Goal: Check status: Check status

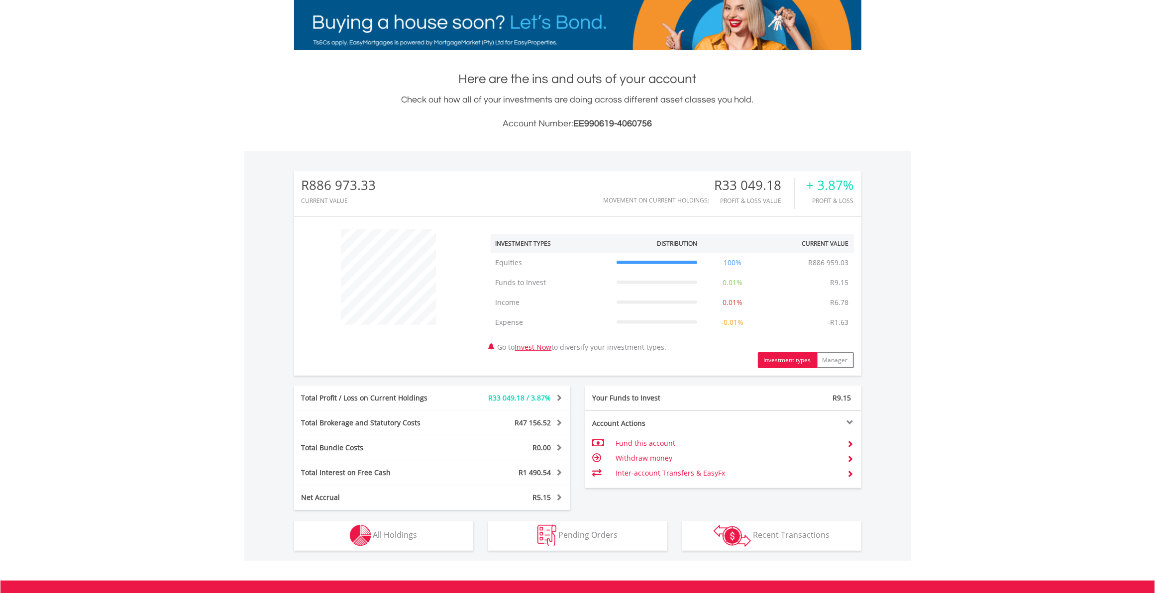
scroll to position [288, 0]
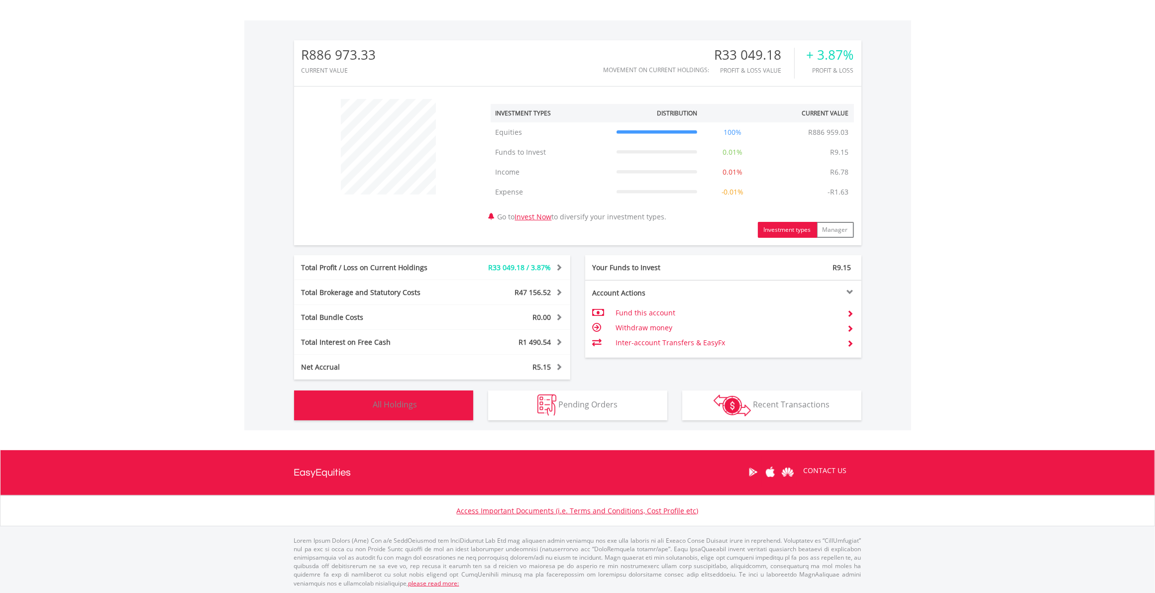
click at [418, 407] on button "Holdings All Holdings" at bounding box center [383, 406] width 179 height 30
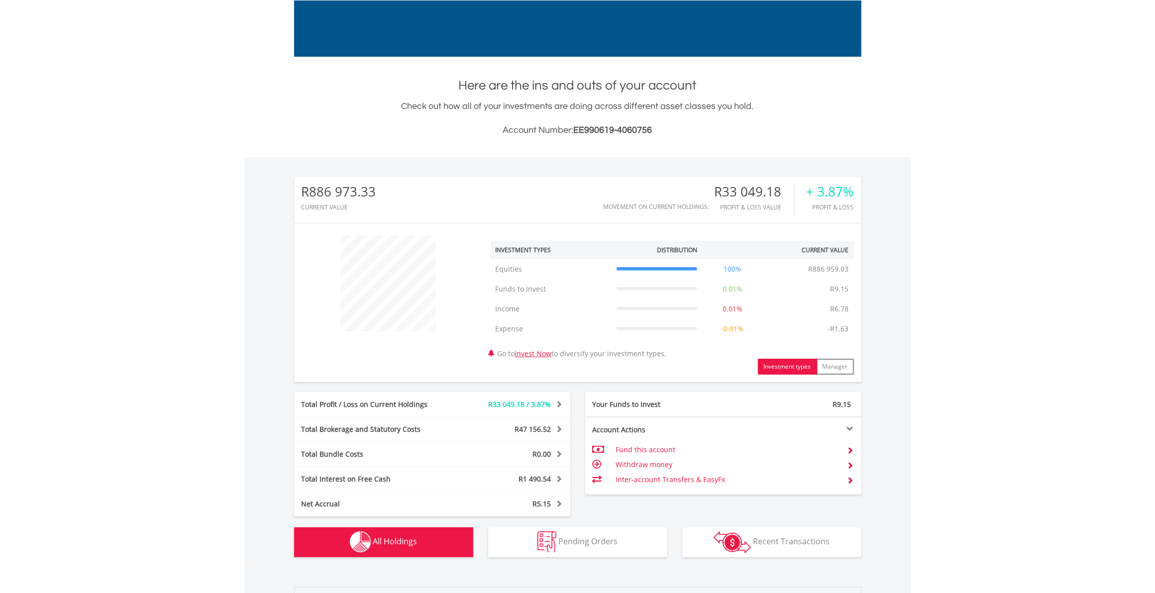
scroll to position [0, 0]
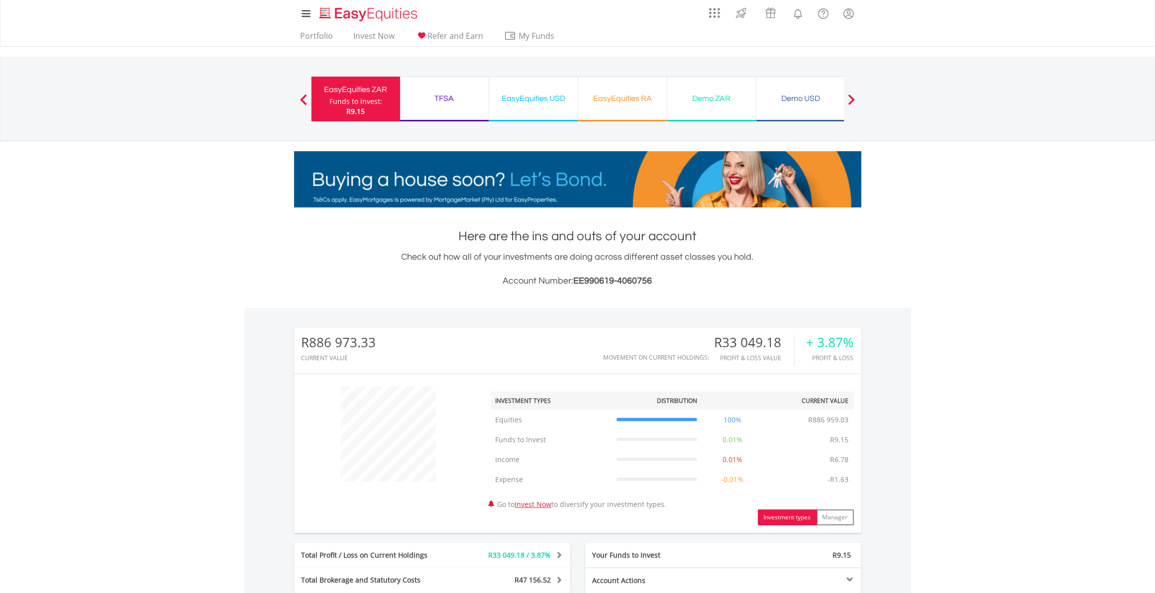
click at [369, 110] on div "R9.15" at bounding box center [355, 111] width 53 height 10
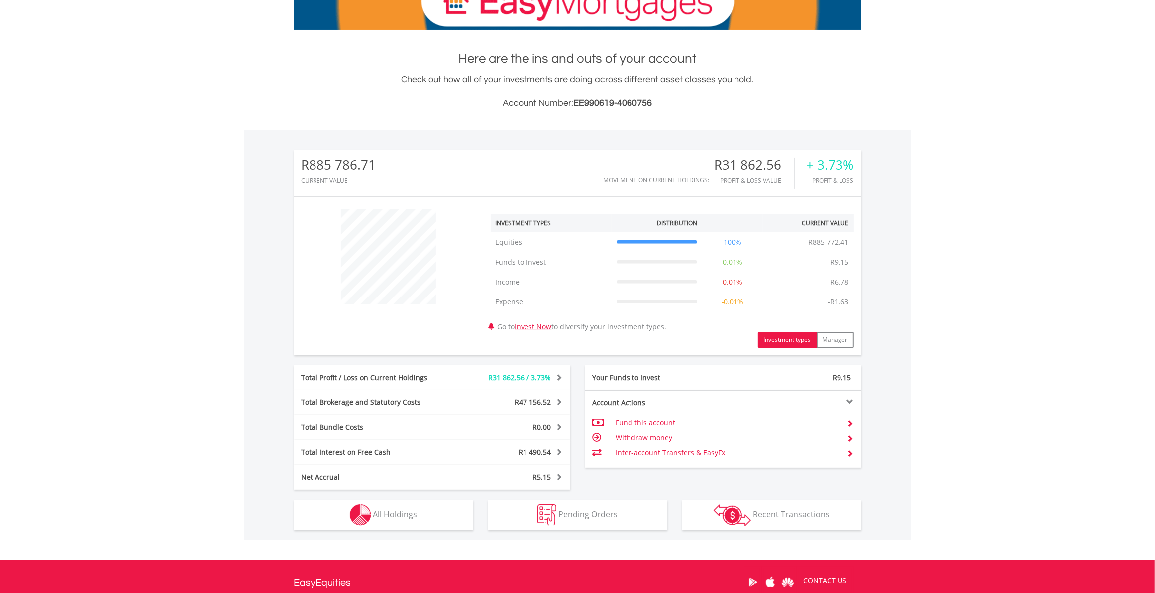
scroll to position [187, 0]
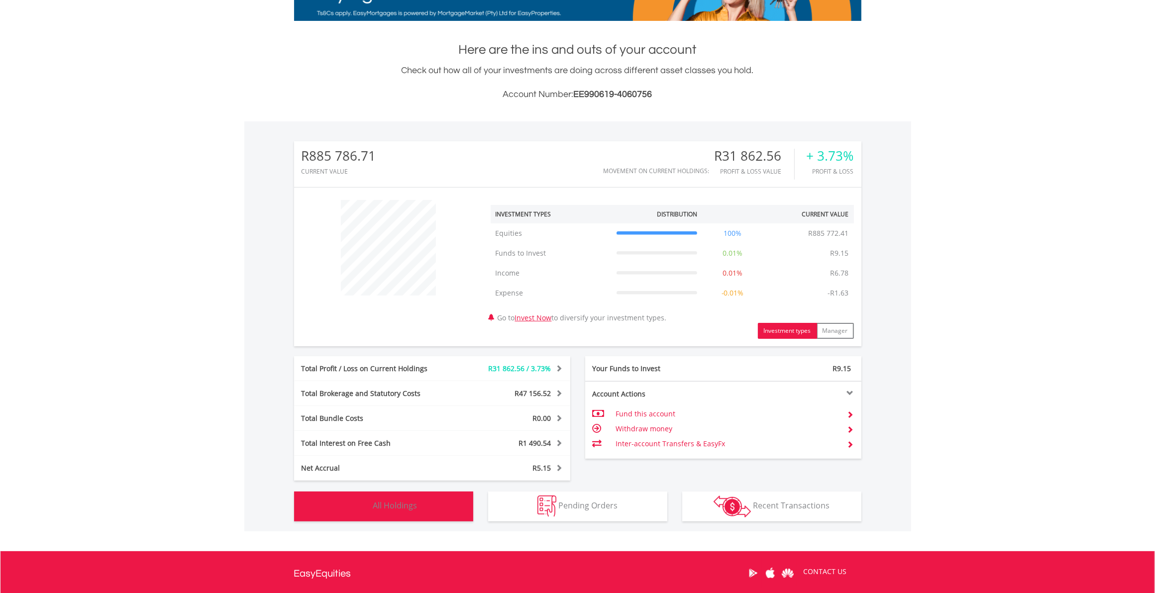
click at [418, 510] on button "Holdings All Holdings" at bounding box center [383, 507] width 179 height 30
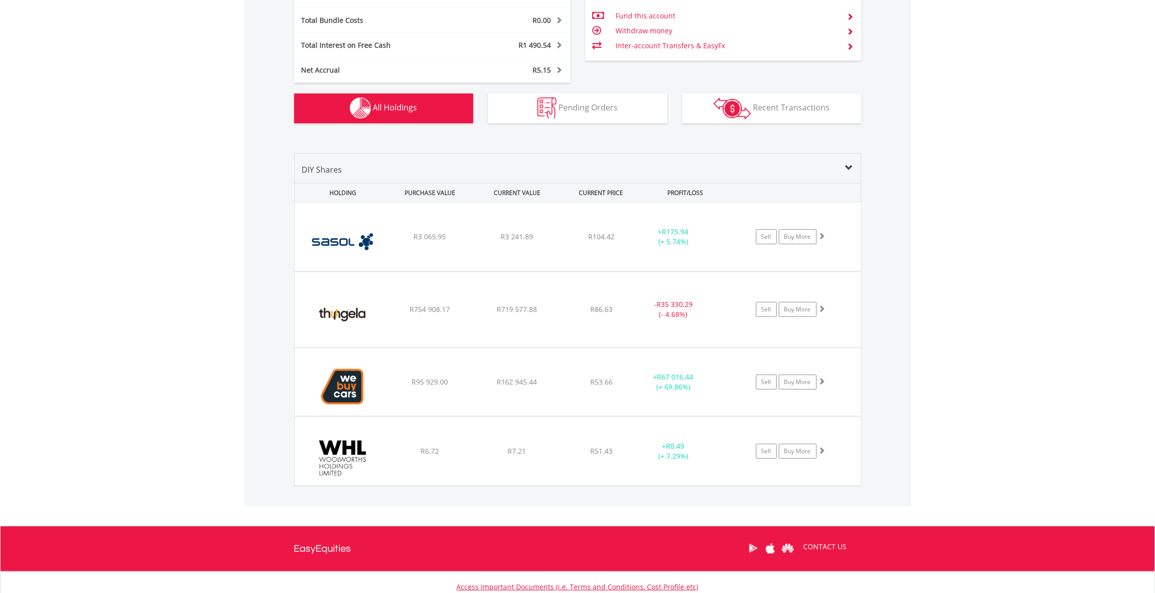
scroll to position [0, 0]
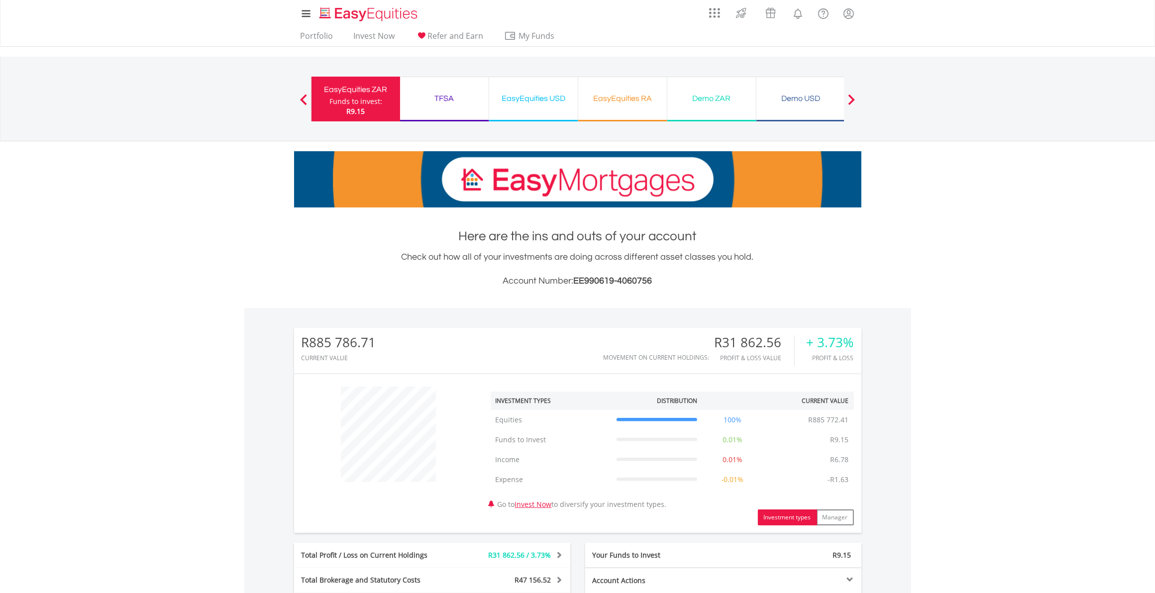
click at [375, 103] on div "Funds to invest:" at bounding box center [355, 102] width 53 height 10
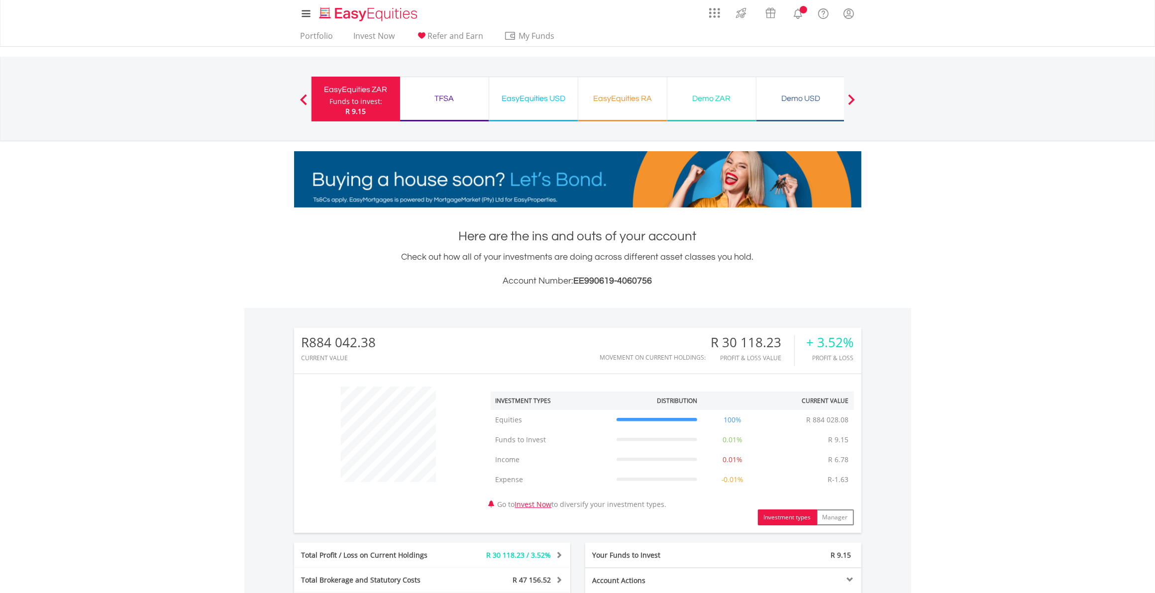
scroll to position [95, 189]
click at [363, 110] on span "R 9.15" at bounding box center [355, 110] width 20 height 9
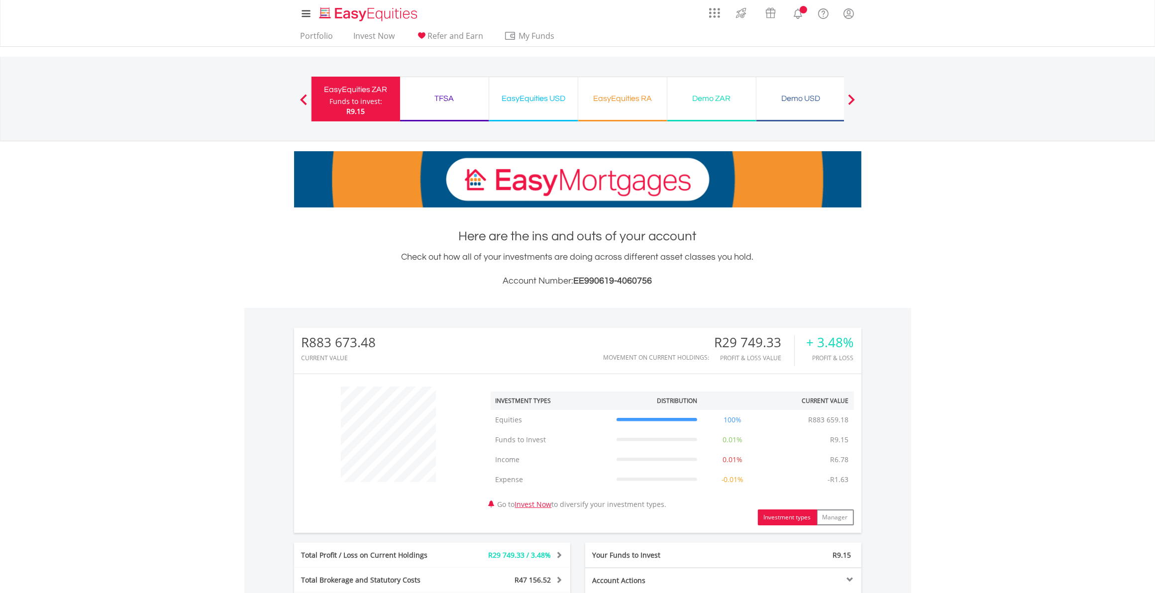
scroll to position [288, 0]
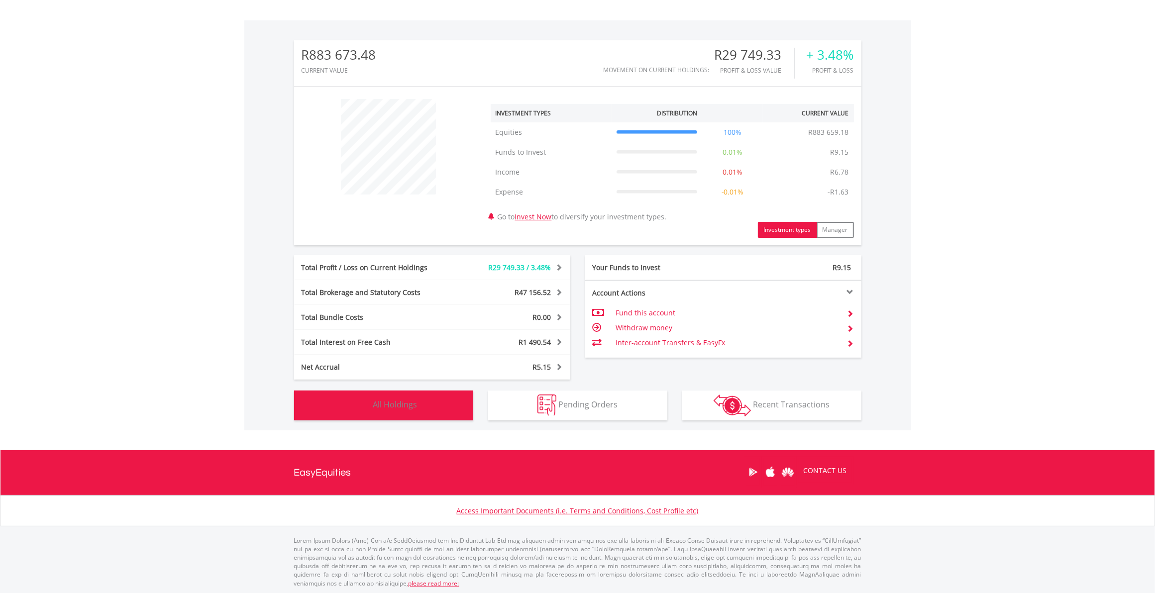
click at [419, 417] on button "Holdings All Holdings" at bounding box center [383, 406] width 179 height 30
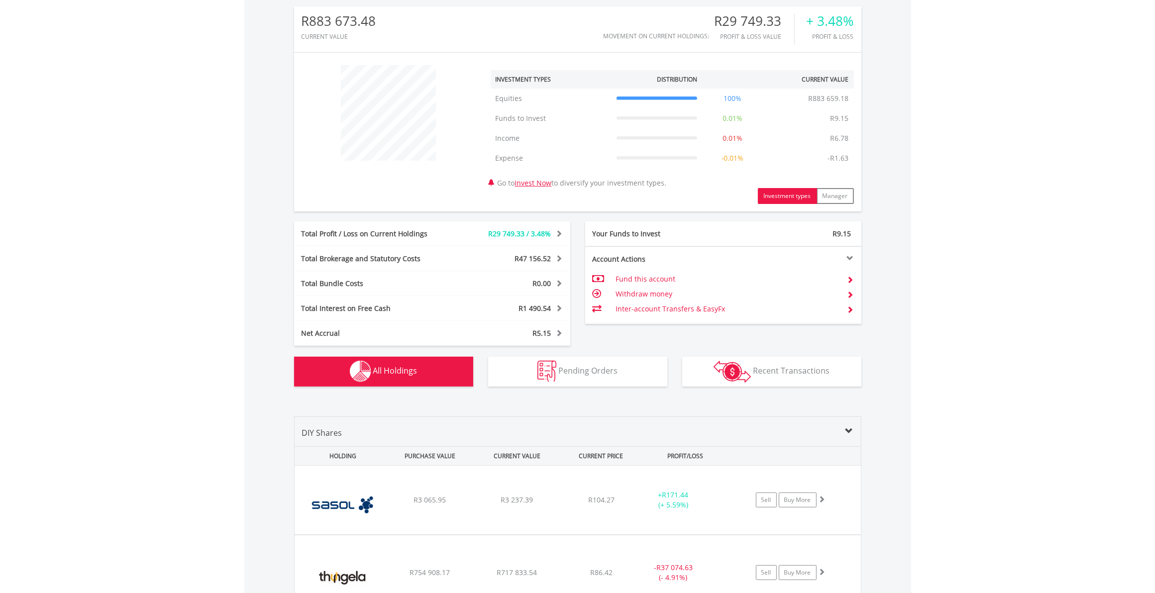
scroll to position [0, 0]
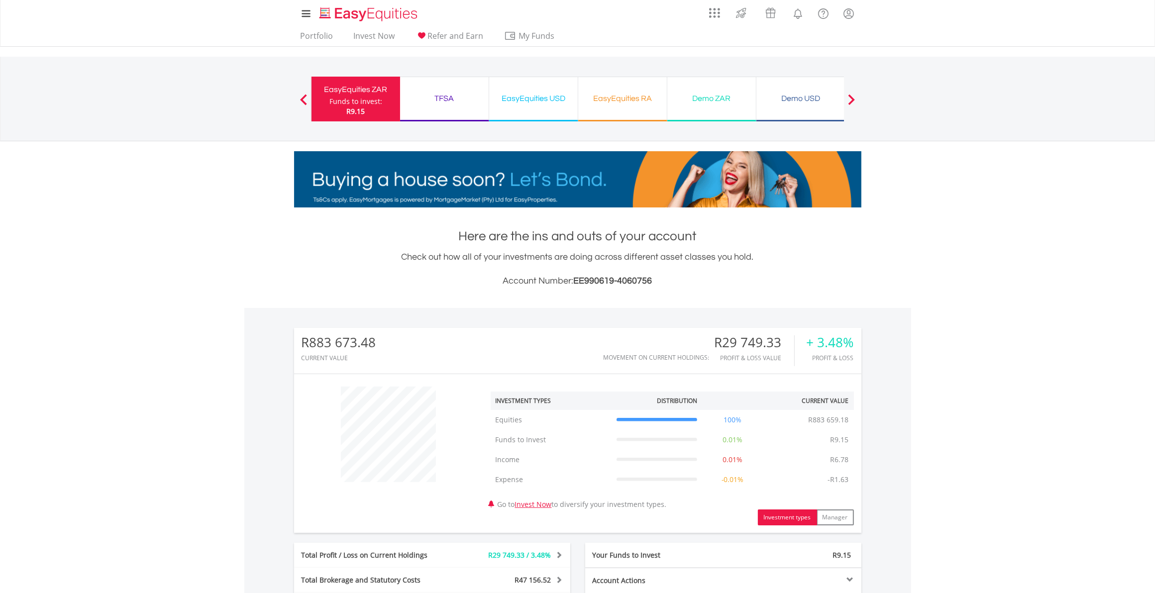
click at [372, 103] on div "Funds to invest:" at bounding box center [355, 102] width 53 height 10
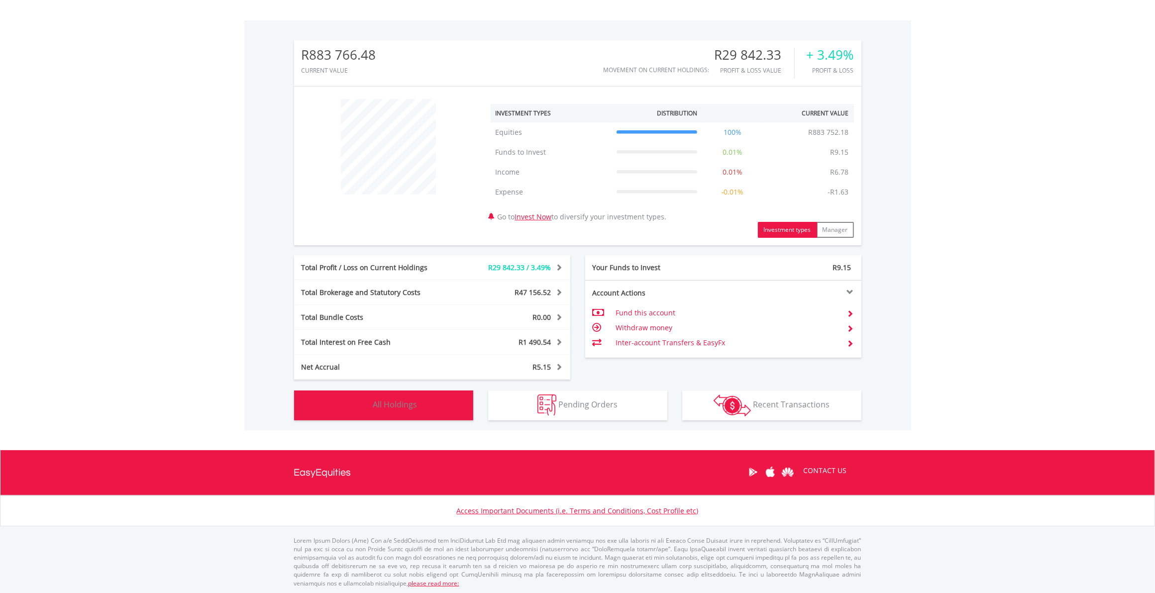
click at [397, 407] on span "All Holdings" at bounding box center [395, 404] width 44 height 11
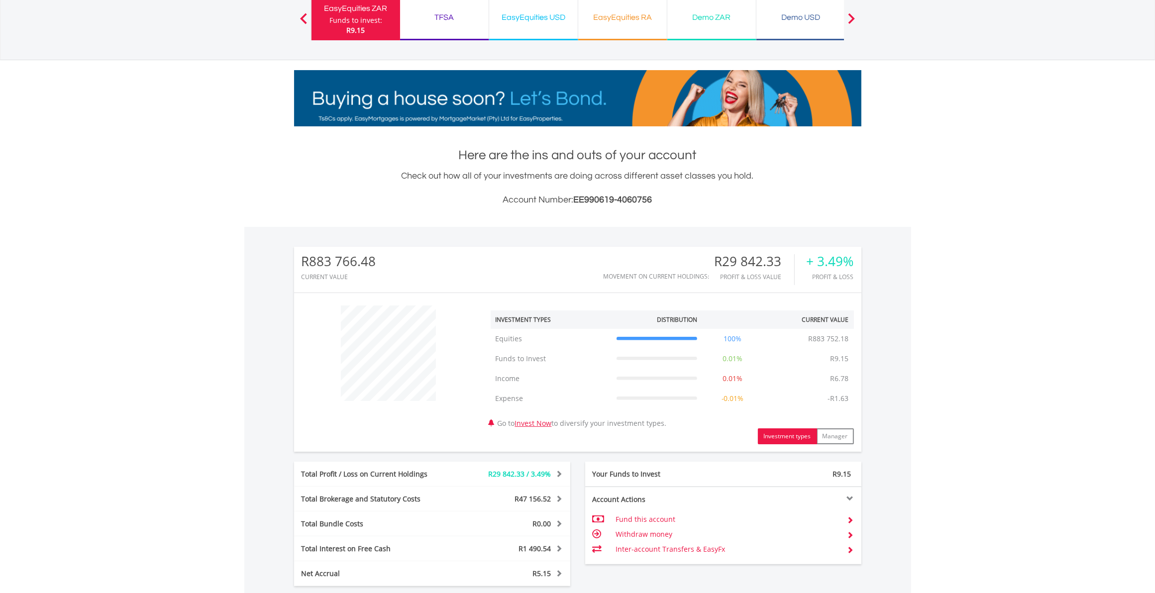
scroll to position [0, 0]
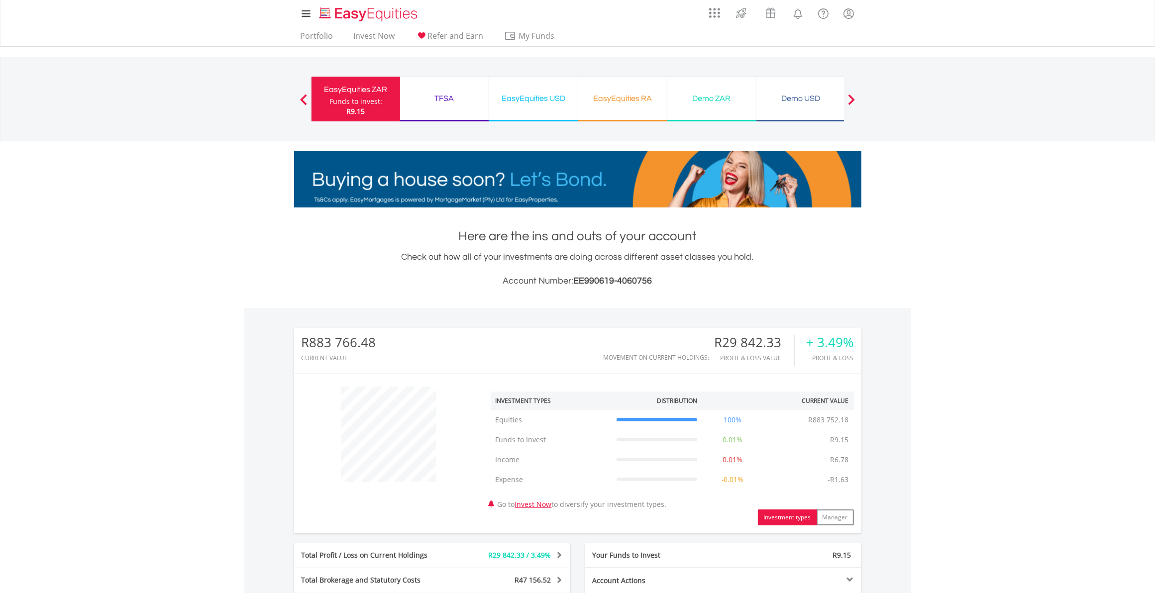
click at [374, 96] on div "EasyEquities ZAR" at bounding box center [355, 90] width 77 height 14
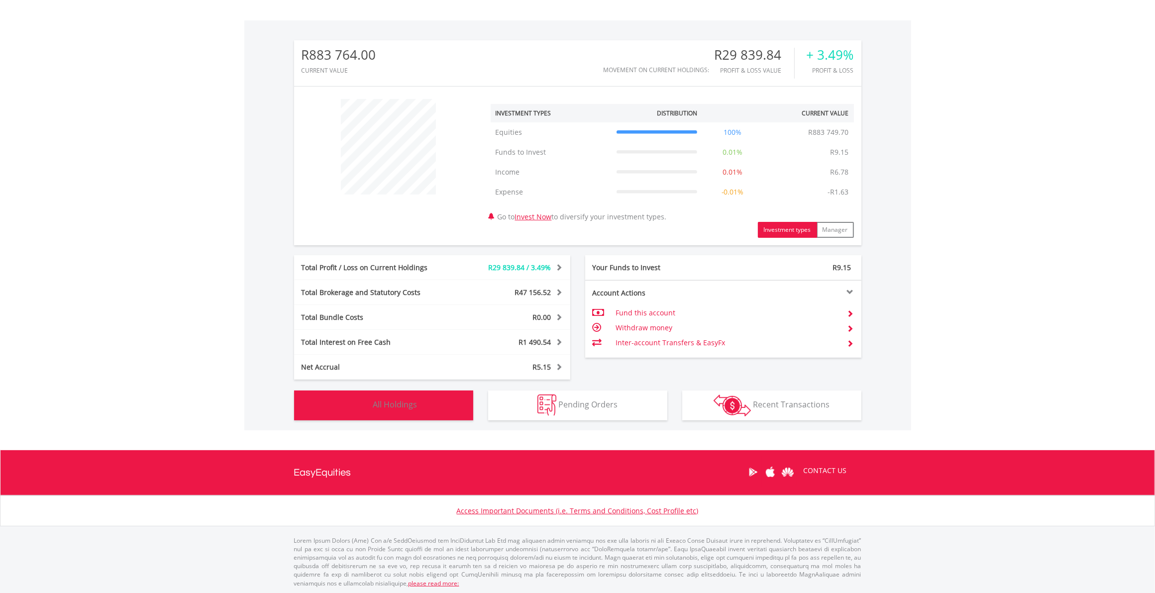
click at [426, 399] on button "Holdings All Holdings" at bounding box center [383, 406] width 179 height 30
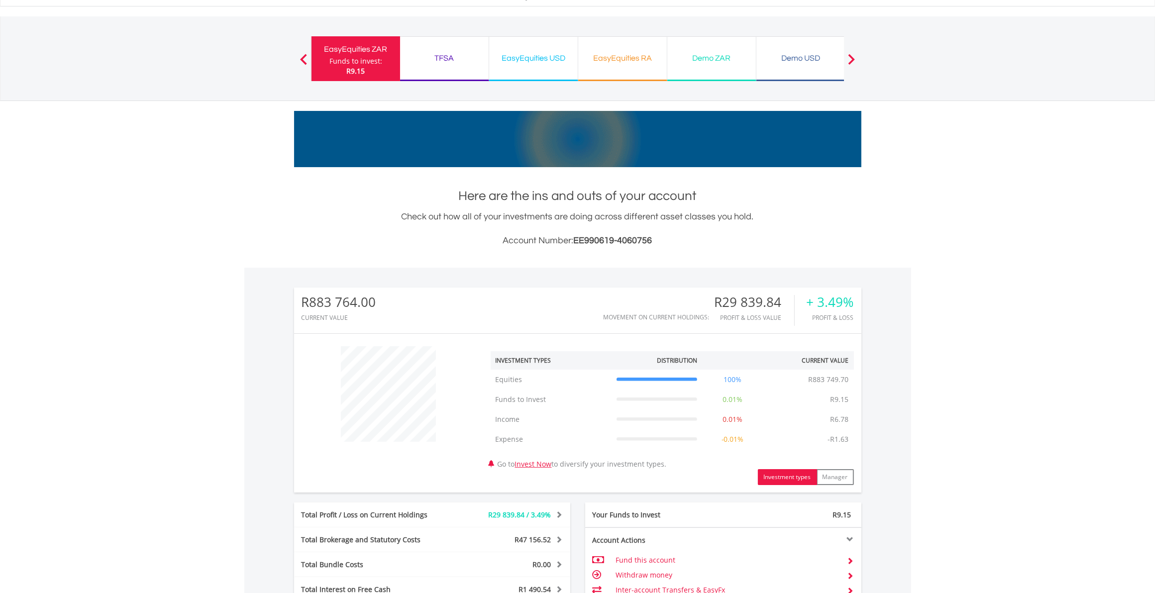
scroll to position [0, 0]
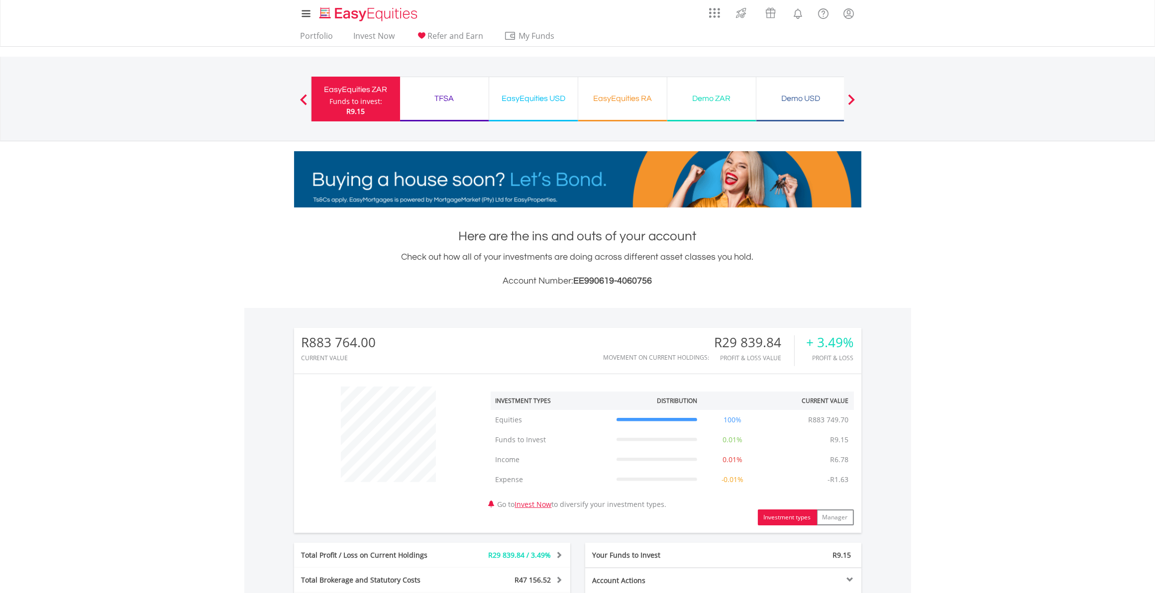
click at [371, 66] on div "Previous EasyEquities ZAR Funds to invest: R9.15 TFSA Funds to invest: R9.15 Ea…" at bounding box center [577, 99] width 533 height 84
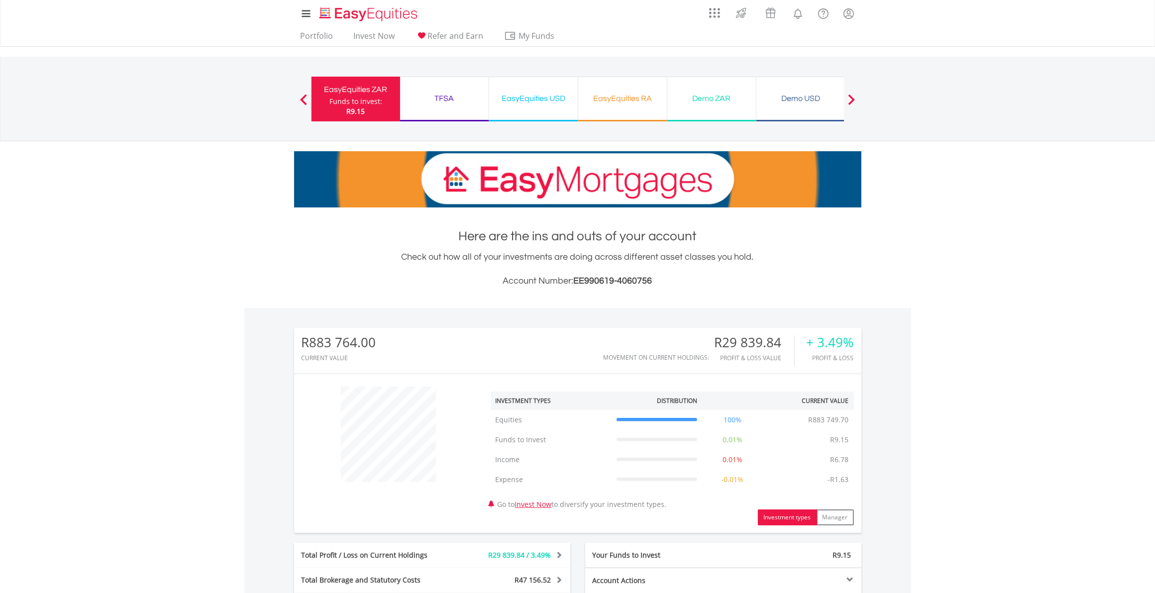
click at [372, 91] on div "EasyEquities ZAR" at bounding box center [355, 90] width 77 height 14
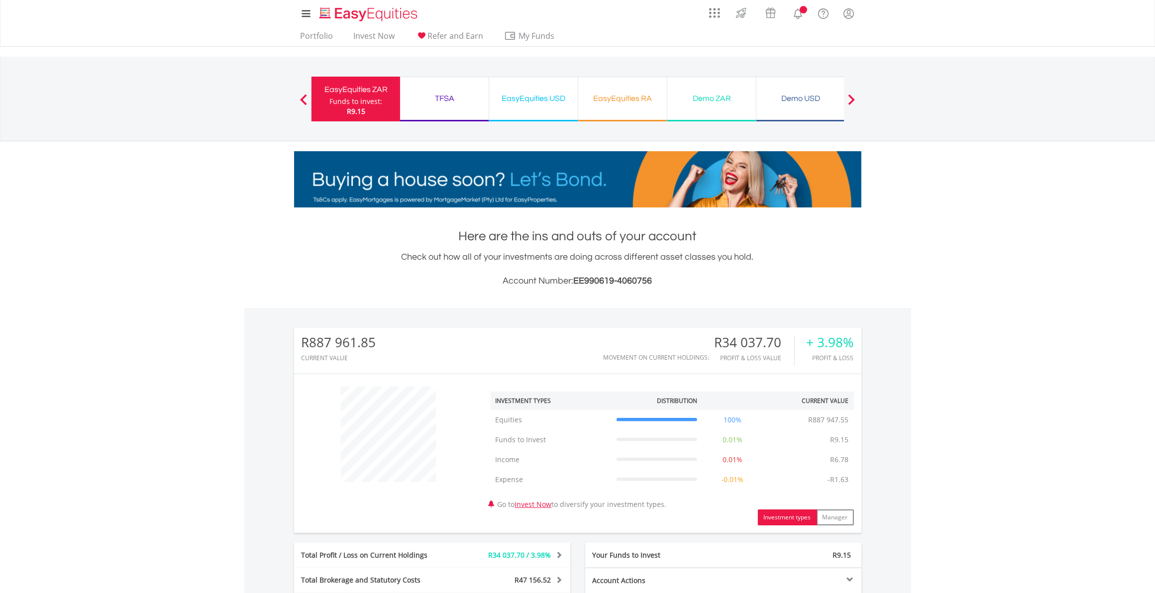
scroll to position [95, 189]
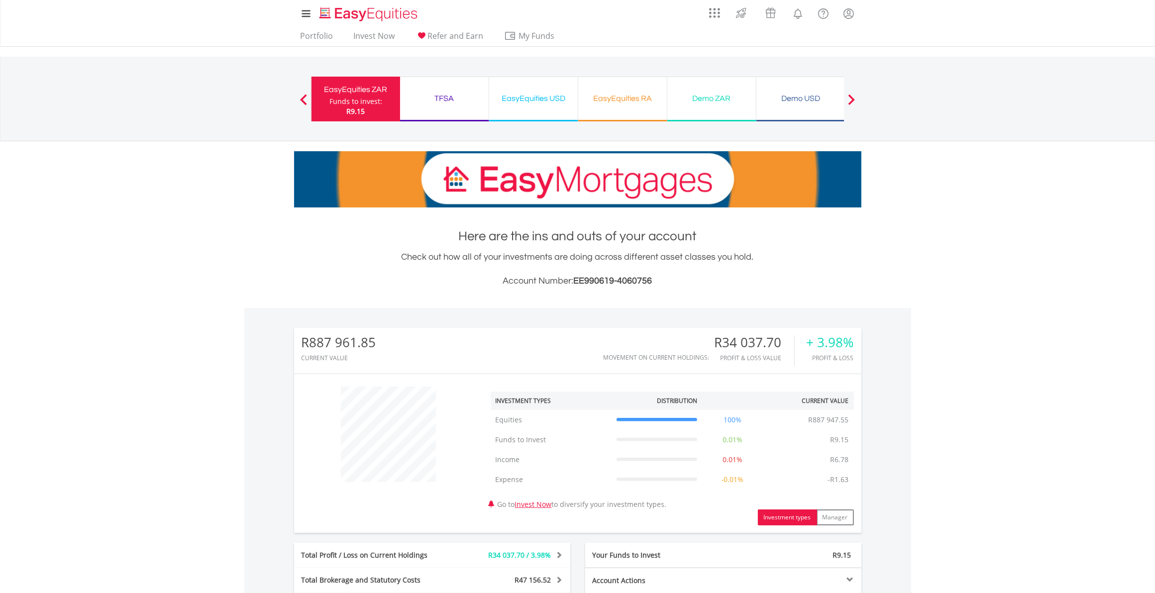
click at [375, 107] on div "R9.15" at bounding box center [355, 111] width 53 height 10
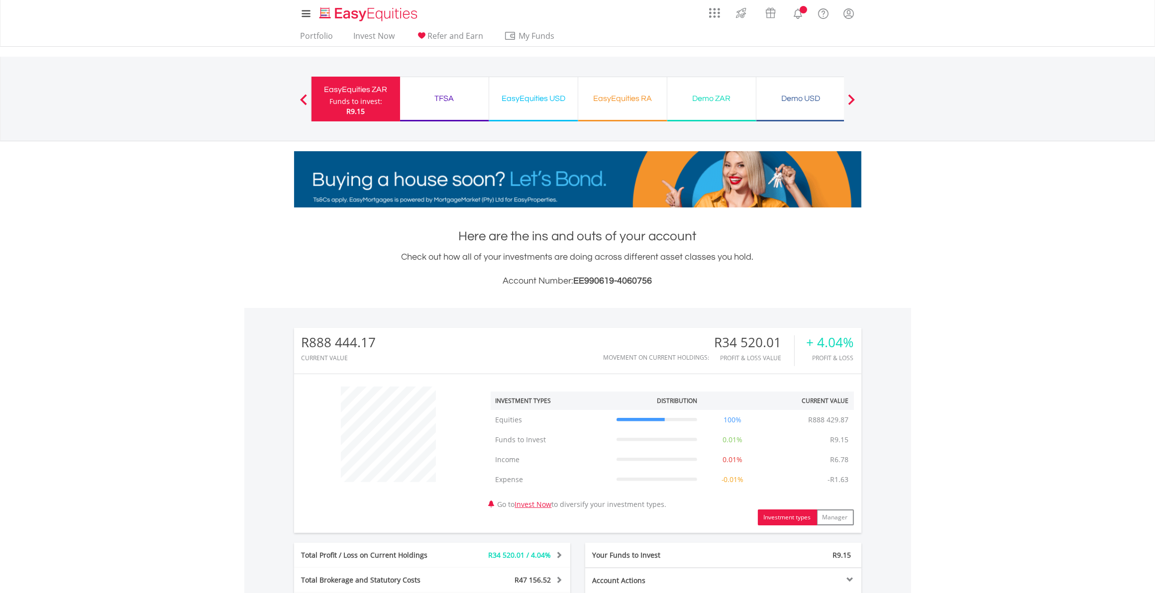
scroll to position [95, 189]
click at [382, 77] on div "EasyEquities ZAR Funds to invest: R9.15" at bounding box center [355, 99] width 89 height 45
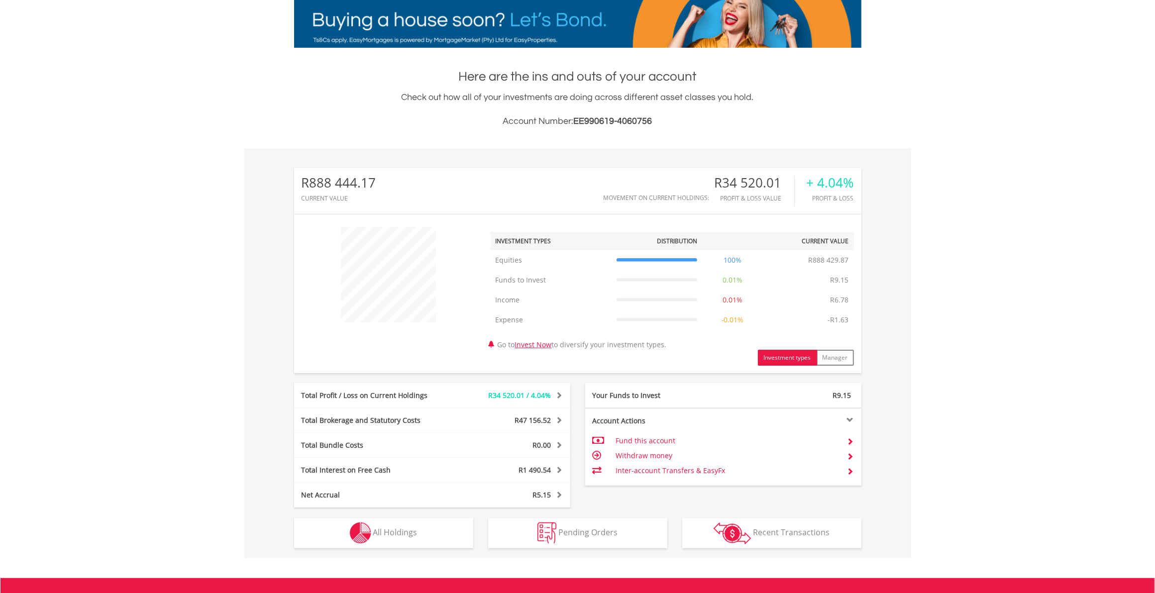
scroll to position [288, 0]
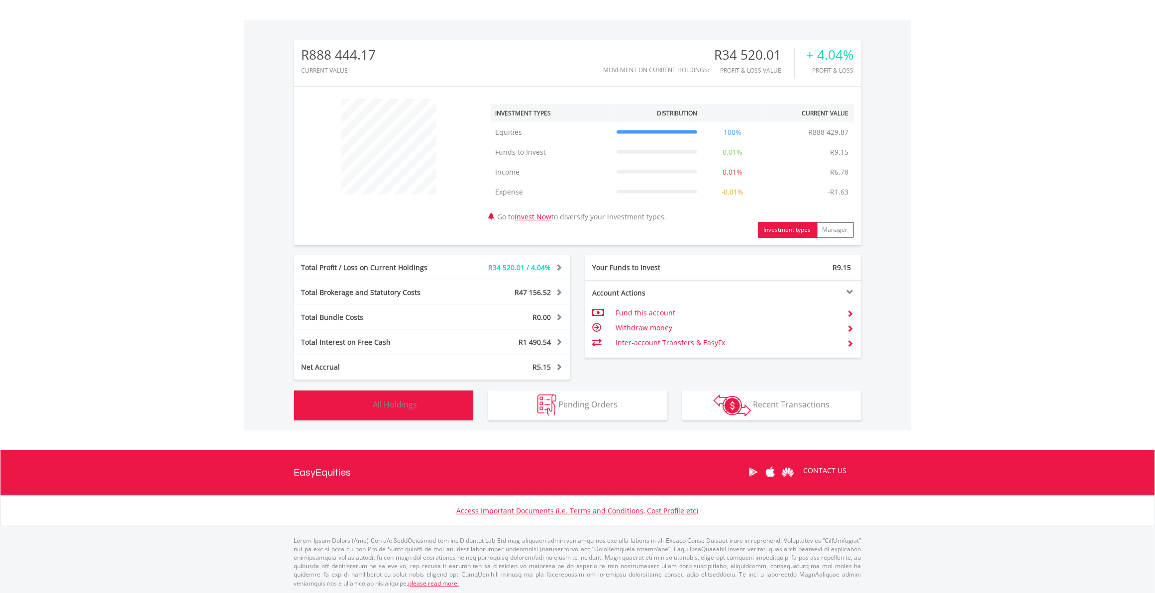
click at [453, 406] on button "Holdings All Holdings" at bounding box center [383, 406] width 179 height 30
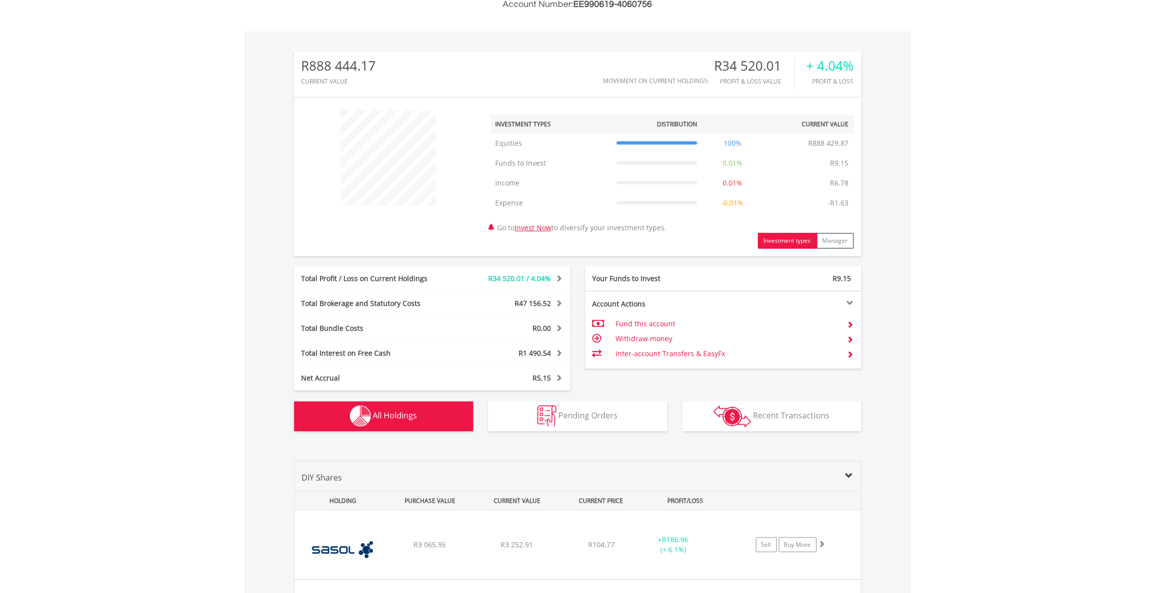
scroll to position [25, 0]
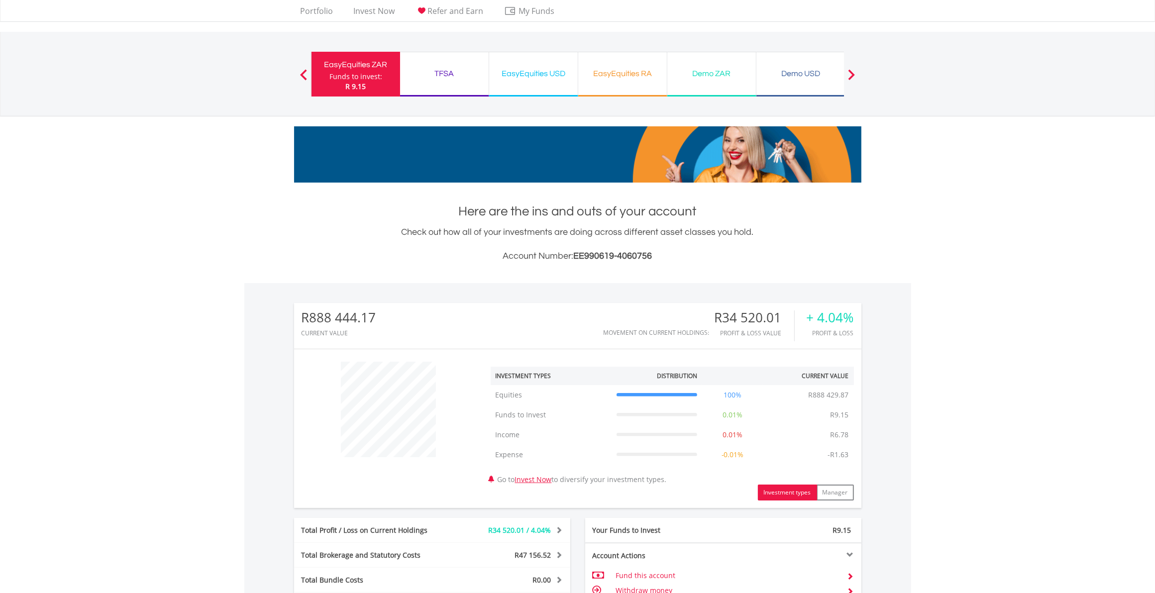
click at [391, 83] on div "EasyEquities ZAR Funds to invest: R 9.15" at bounding box center [355, 74] width 89 height 45
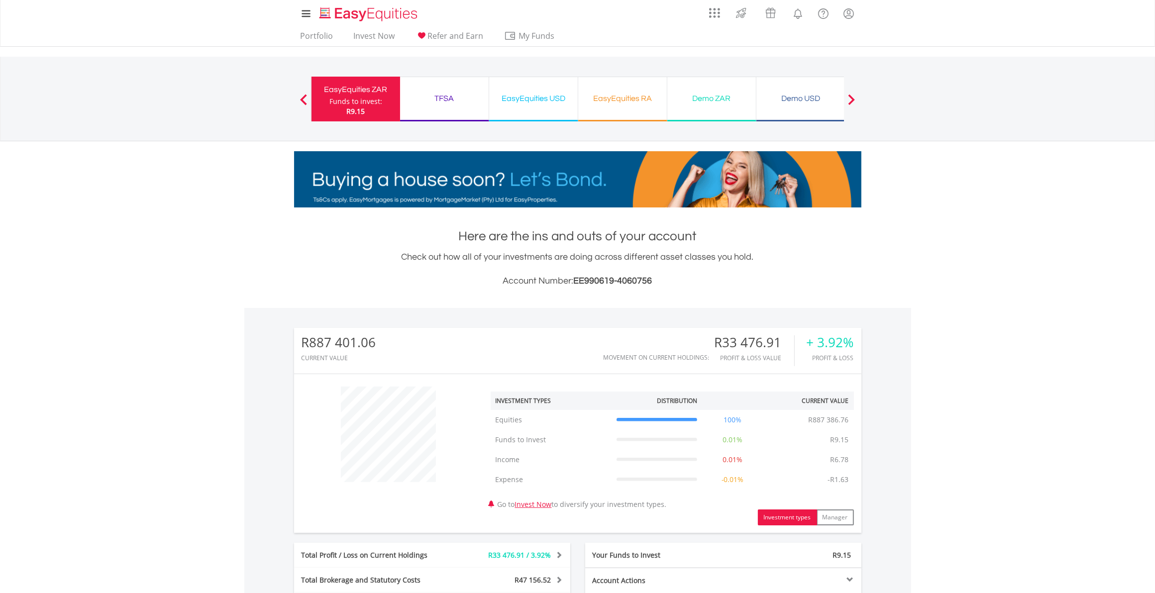
scroll to position [95, 189]
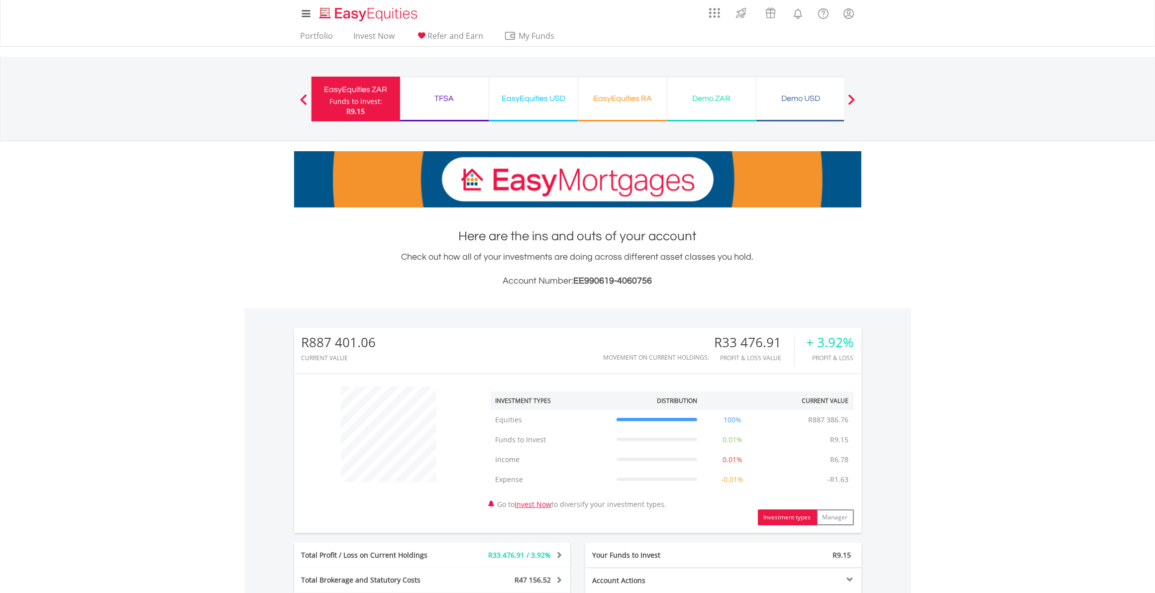
click at [380, 101] on div "Funds to invest:" at bounding box center [355, 102] width 53 height 10
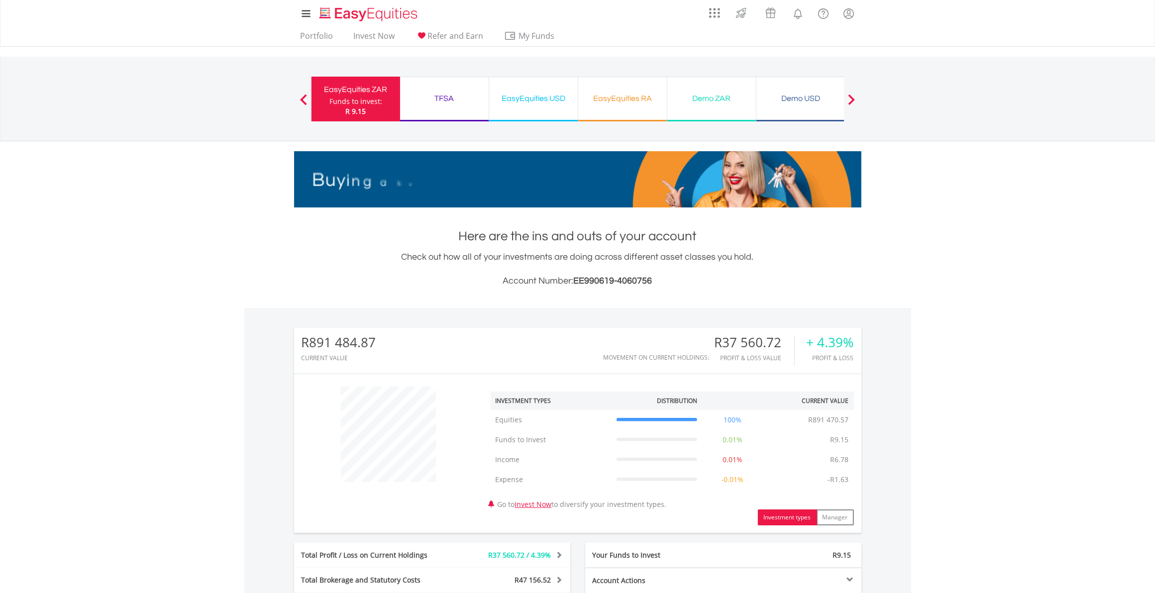
scroll to position [95, 189]
drag, startPoint x: 369, startPoint y: 97, endPoint x: 40, endPoint y: 115, distance: 329.4
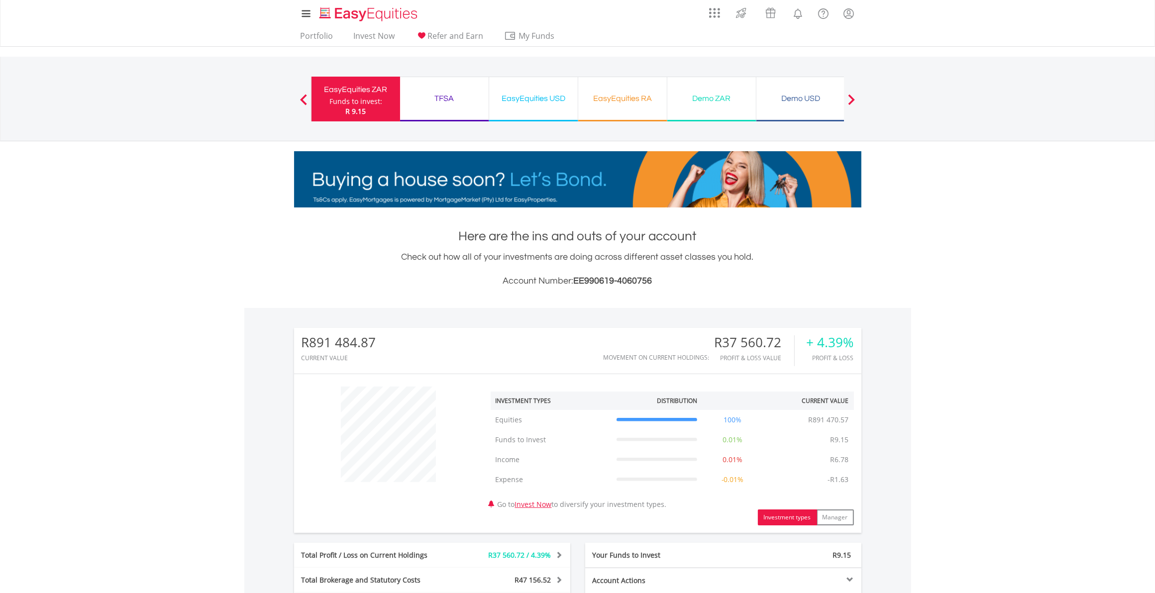
click at [369, 97] on div "Funds to invest:" at bounding box center [355, 102] width 53 height 10
click at [387, 89] on div "EasyEquities ZAR" at bounding box center [355, 90] width 77 height 14
drag, startPoint x: 357, startPoint y: 105, endPoint x: 11, endPoint y: 136, distance: 347.2
click at [357, 105] on div "Funds to invest:" at bounding box center [355, 102] width 53 height 10
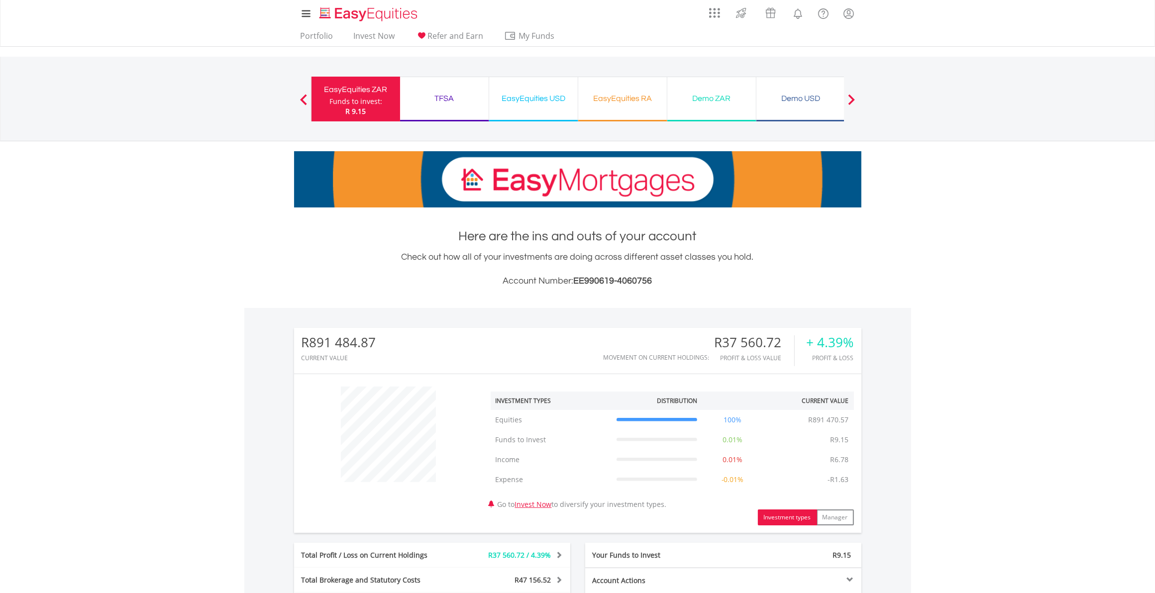
click at [354, 102] on div "Funds to invest:" at bounding box center [355, 102] width 53 height 10
drag, startPoint x: 373, startPoint y: 100, endPoint x: 373, endPoint y: 91, distance: 9.0
click at [373, 100] on div "Funds to invest:" at bounding box center [355, 102] width 53 height 10
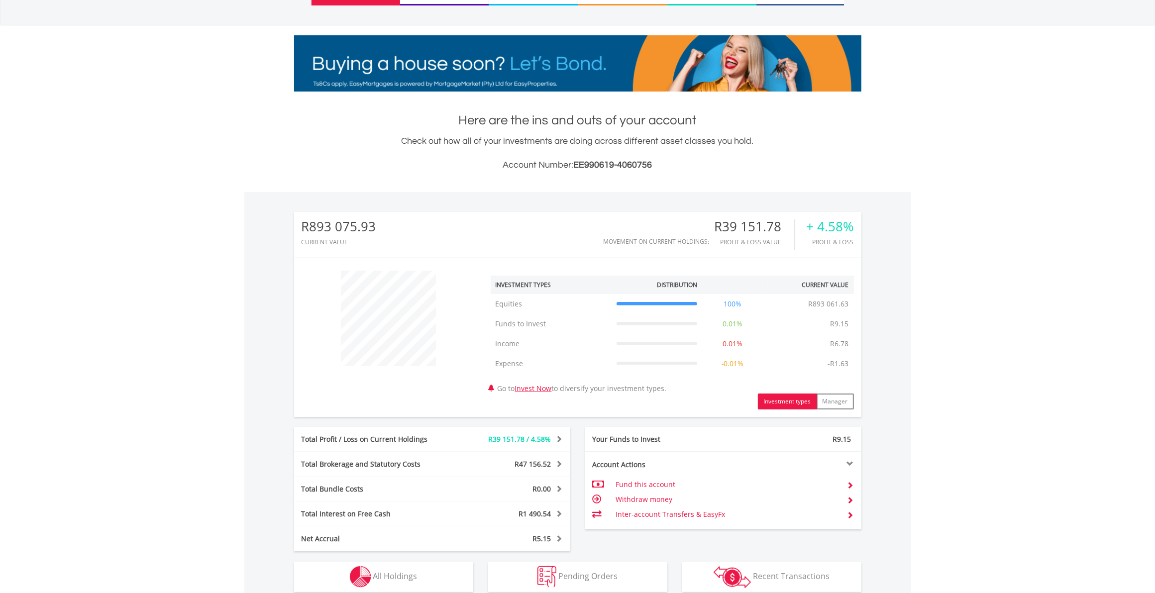
scroll to position [249, 0]
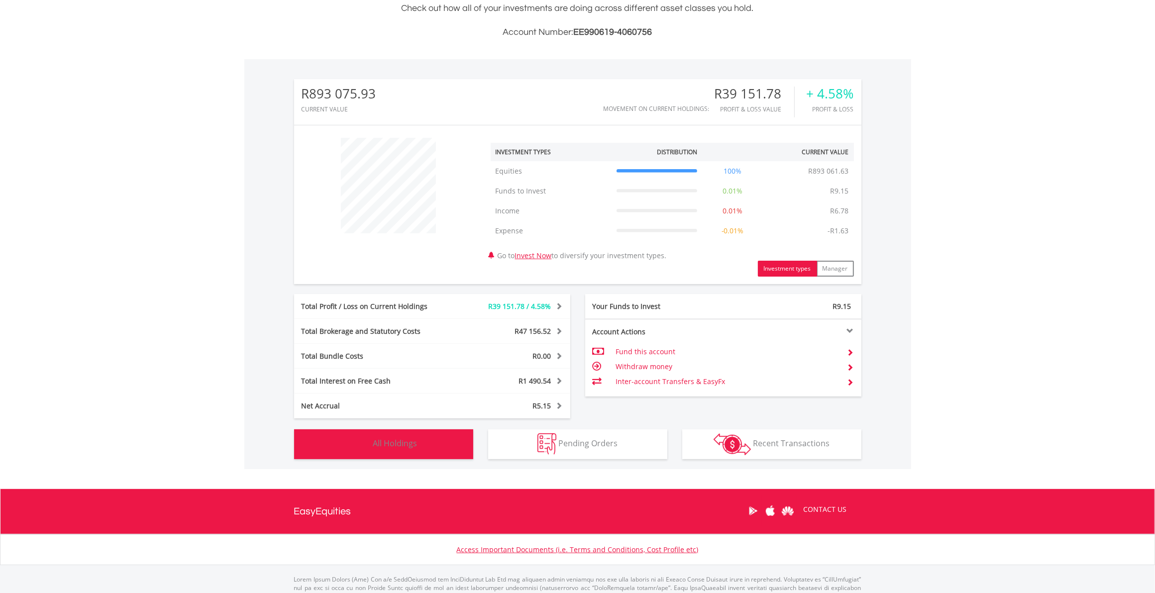
click at [391, 452] on button "Holdings All Holdings" at bounding box center [383, 444] width 179 height 30
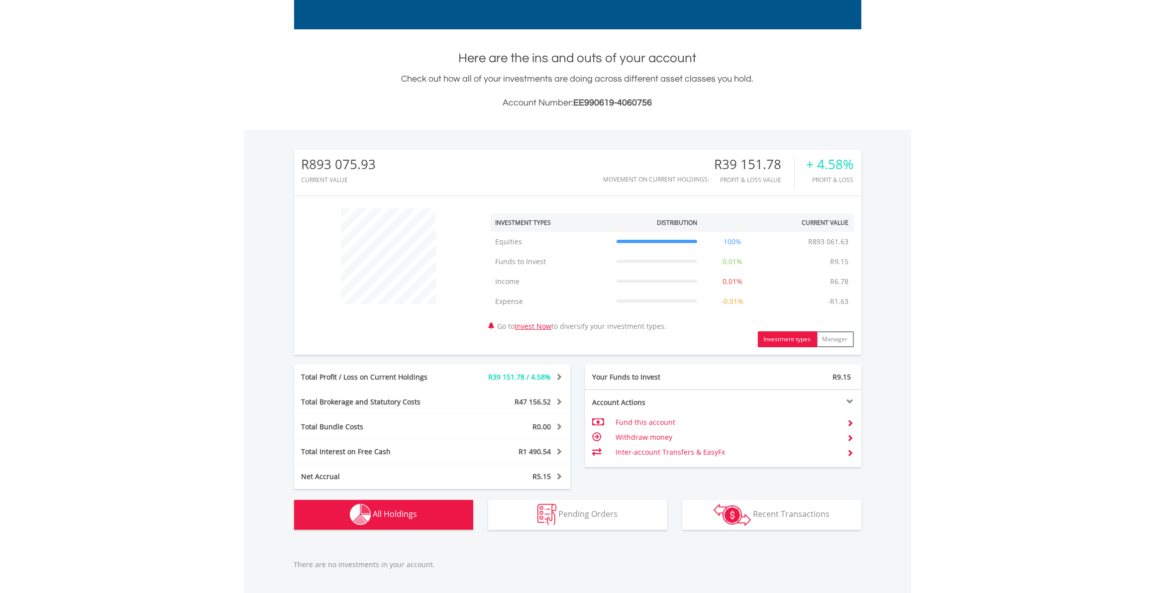
scroll to position [342, 0]
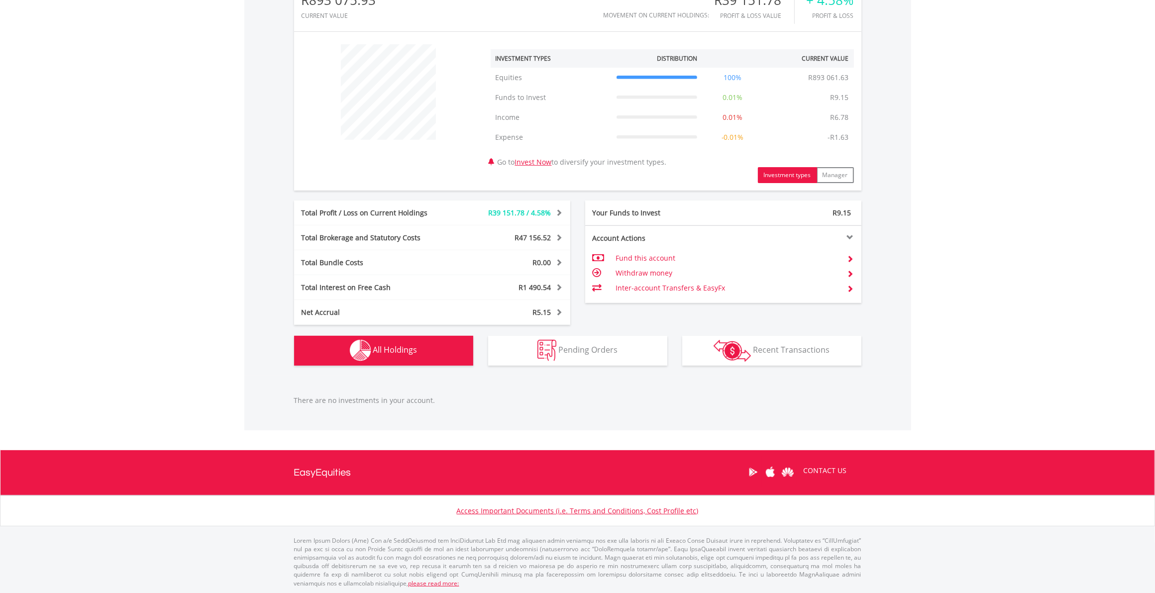
click at [386, 348] on span "All Holdings" at bounding box center [395, 349] width 44 height 11
click at [423, 354] on button "Holdings All Holdings" at bounding box center [383, 351] width 179 height 30
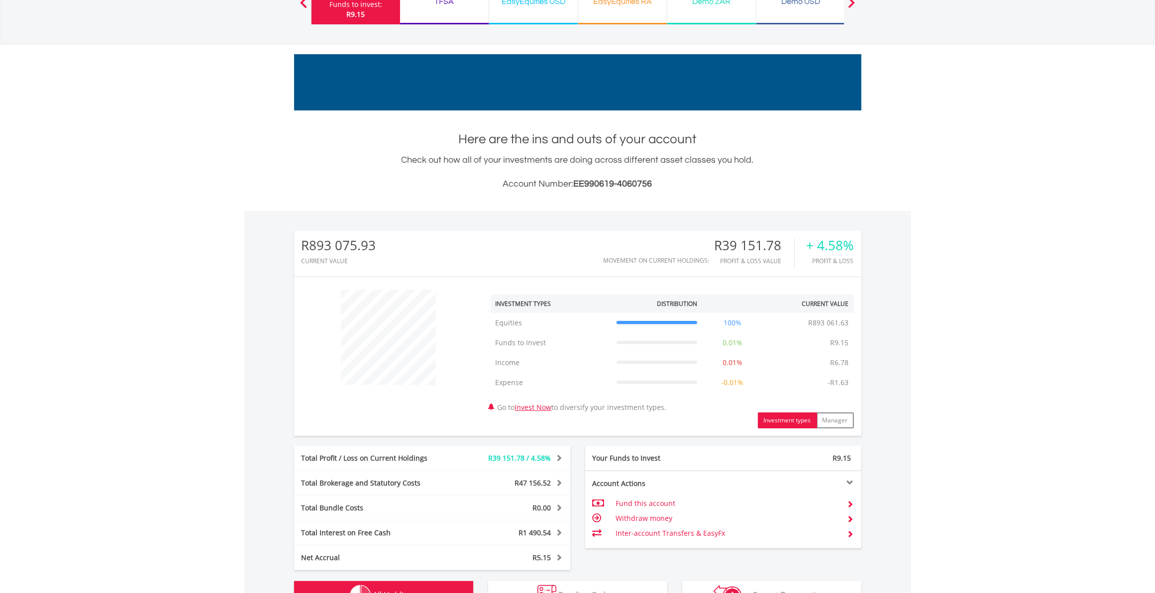
scroll to position [187, 0]
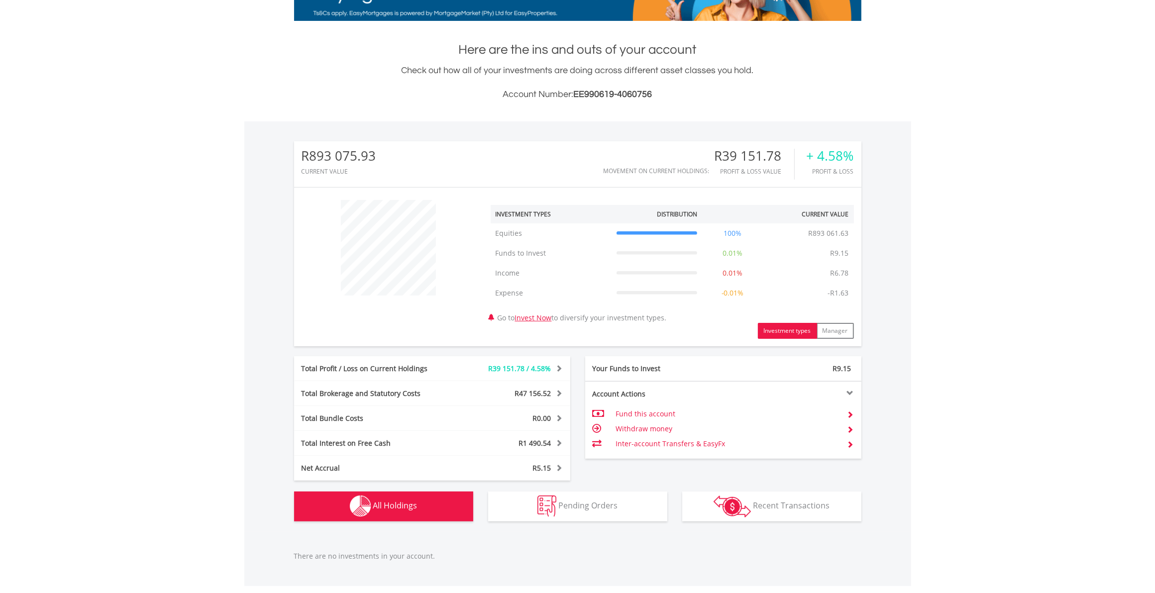
click at [402, 508] on span "All Holdings" at bounding box center [395, 505] width 44 height 11
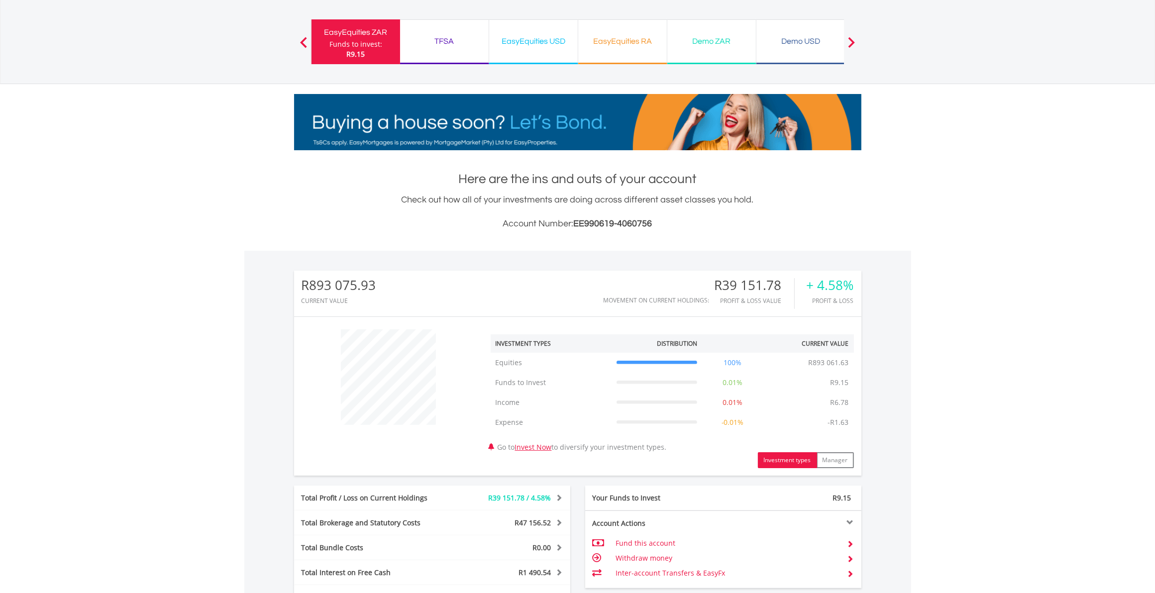
scroll to position [0, 0]
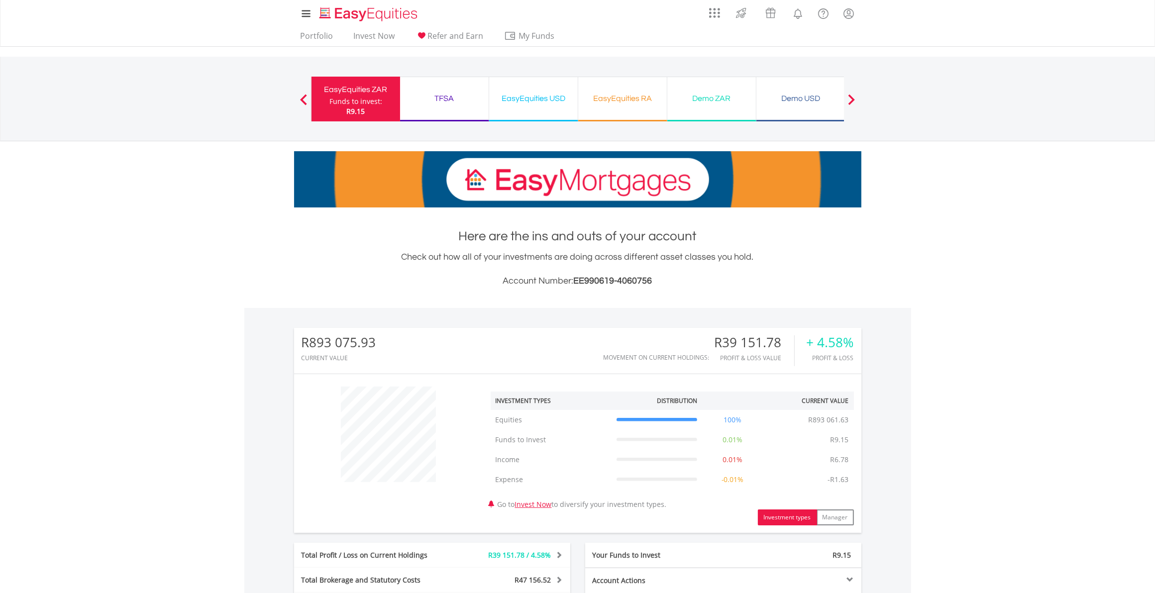
click at [367, 112] on div "R9.15" at bounding box center [355, 111] width 53 height 10
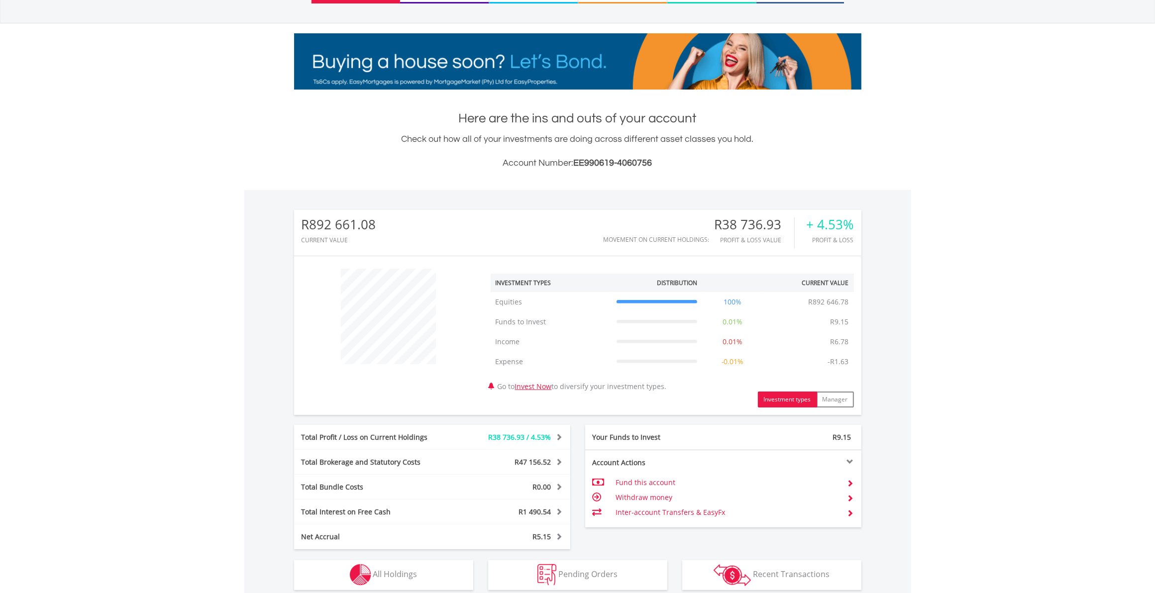
scroll to position [288, 0]
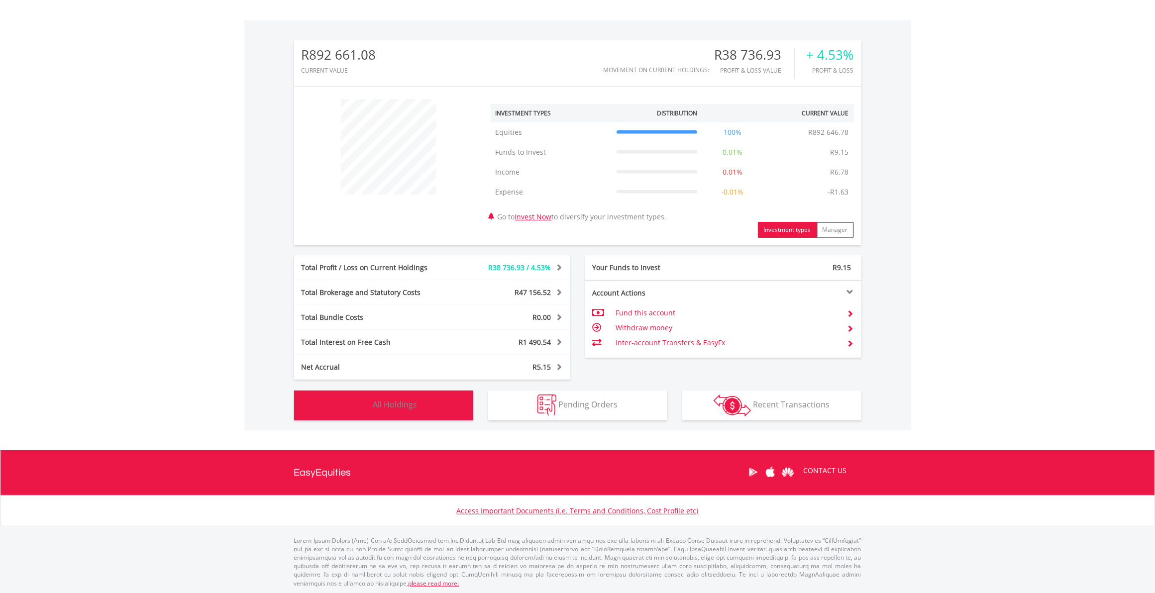
click at [426, 401] on button "Holdings All Holdings" at bounding box center [383, 406] width 179 height 30
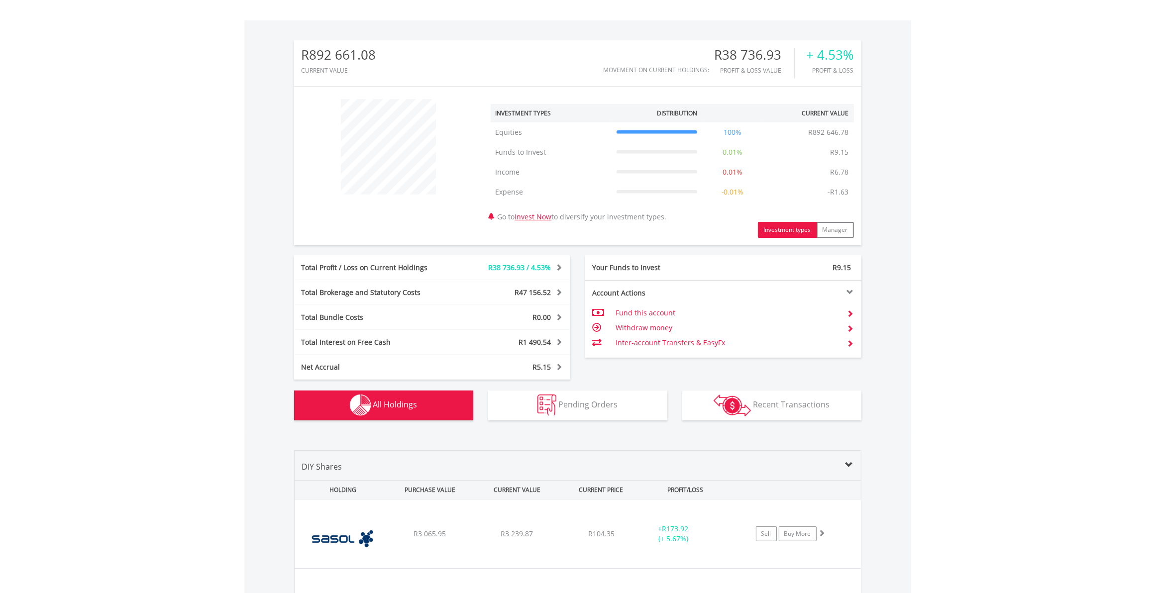
scroll to position [585, 0]
